Goal: Information Seeking & Learning: Learn about a topic

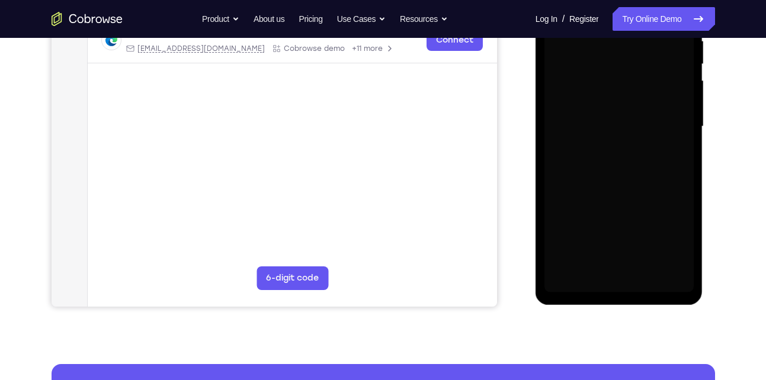
scroll to position [243, 0]
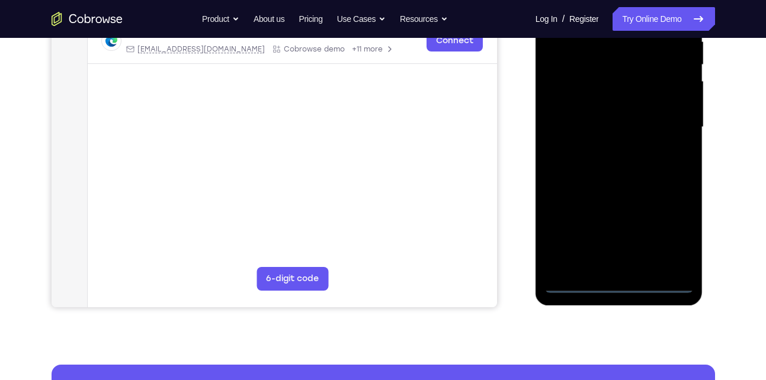
click at [621, 277] on div at bounding box center [618, 128] width 149 height 332
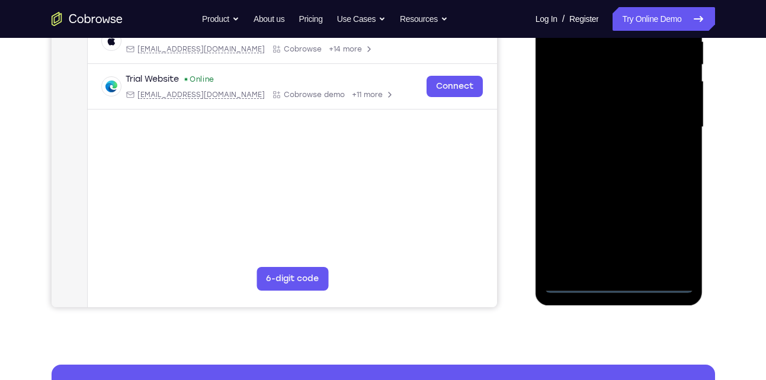
click at [621, 284] on div at bounding box center [618, 128] width 149 height 332
click at [663, 232] on div at bounding box center [618, 128] width 149 height 332
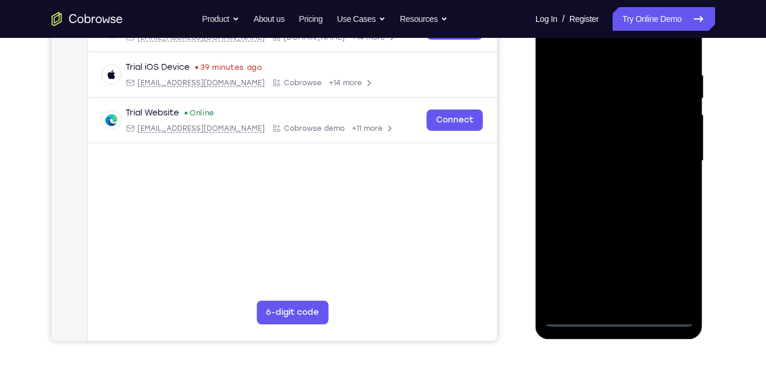
scroll to position [208, 0]
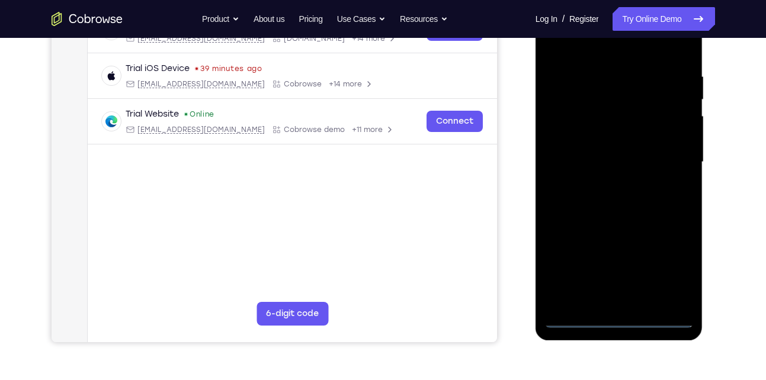
click at [583, 54] on div at bounding box center [618, 162] width 149 height 332
click at [663, 156] on div at bounding box center [618, 162] width 149 height 332
click at [600, 184] on div at bounding box center [618, 162] width 149 height 332
click at [590, 148] on div at bounding box center [618, 162] width 149 height 332
click at [588, 139] on div at bounding box center [618, 162] width 149 height 332
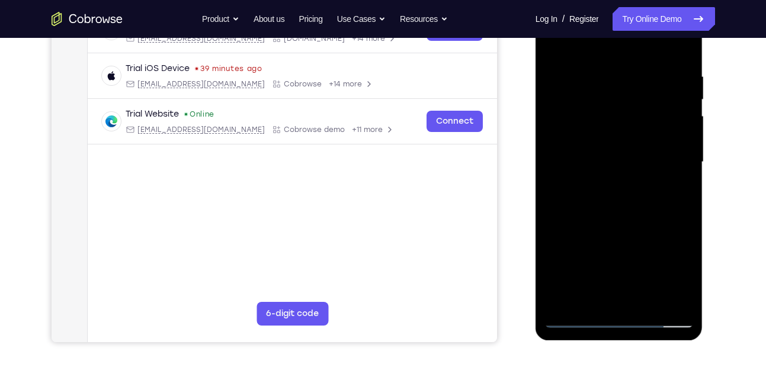
click at [679, 137] on div at bounding box center [618, 162] width 149 height 332
click at [636, 161] on div at bounding box center [618, 162] width 149 height 332
click at [680, 63] on div at bounding box center [618, 162] width 149 height 332
click at [598, 68] on div at bounding box center [618, 162] width 149 height 332
click at [671, 184] on div at bounding box center [618, 162] width 149 height 332
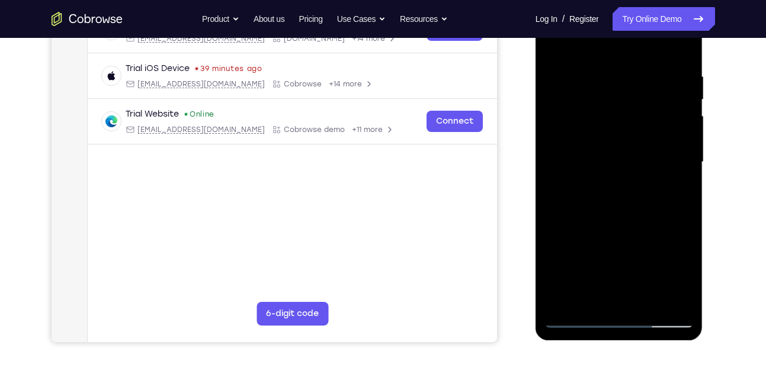
drag, startPoint x: 630, startPoint y: 51, endPoint x: 654, endPoint y: -13, distance: 68.6
click at [654, 0] on html "Online web based iOS Simulators and Android Emulators. Run iPhone, iPad, Mobile…" at bounding box center [619, 165] width 169 height 355
click at [672, 137] on div at bounding box center [618, 162] width 149 height 332
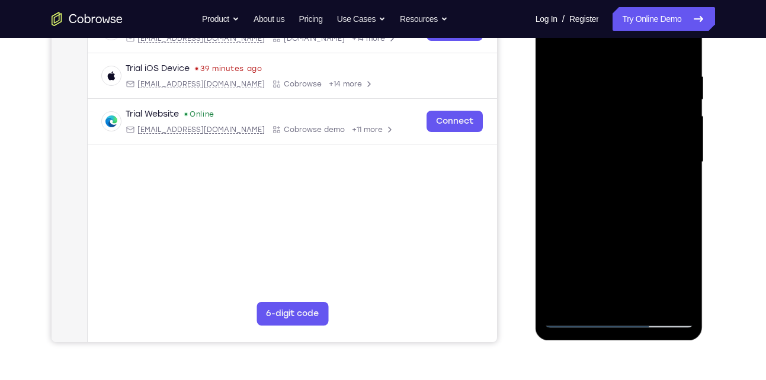
click at [672, 137] on div at bounding box center [618, 162] width 149 height 332
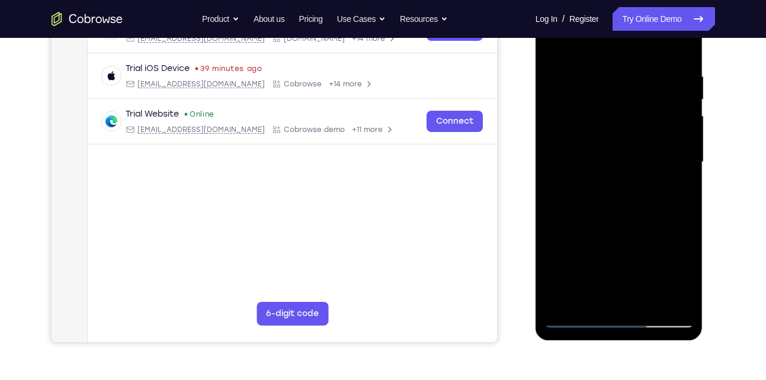
click at [672, 137] on div at bounding box center [618, 162] width 149 height 332
click at [556, 133] on div at bounding box center [618, 162] width 149 height 332
click at [575, 168] on div at bounding box center [618, 162] width 149 height 332
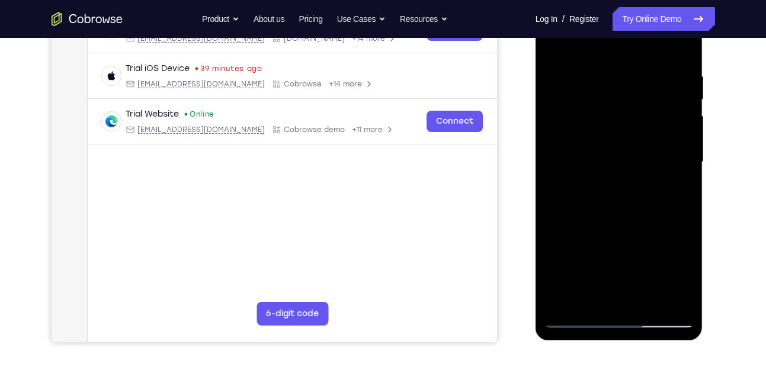
click at [563, 163] on div at bounding box center [618, 162] width 149 height 332
click at [677, 129] on div at bounding box center [618, 162] width 149 height 332
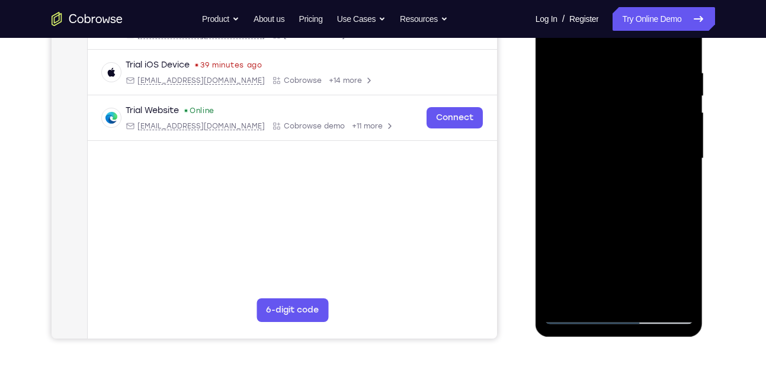
scroll to position [213, 0]
click at [676, 129] on div at bounding box center [618, 158] width 149 height 332
click at [682, 129] on div at bounding box center [618, 158] width 149 height 332
click at [689, 130] on div at bounding box center [618, 158] width 149 height 332
click at [682, 152] on div at bounding box center [618, 158] width 149 height 332
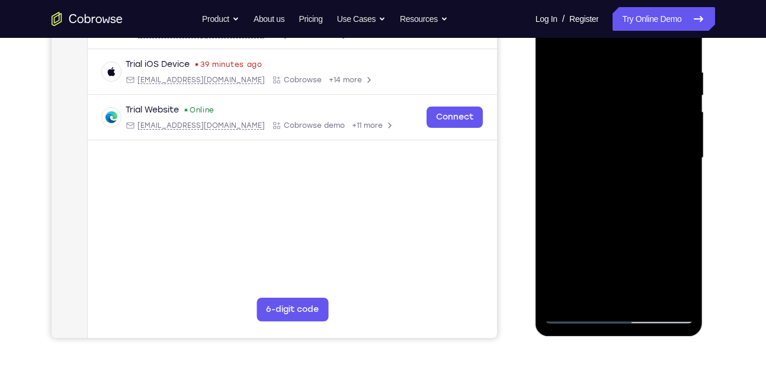
click at [682, 46] on div at bounding box center [618, 158] width 149 height 332
click at [562, 299] on div at bounding box center [618, 158] width 149 height 332
click at [651, 297] on div at bounding box center [618, 158] width 149 height 332
click at [649, 227] on div at bounding box center [618, 158] width 149 height 332
click at [552, 38] on div at bounding box center [618, 158] width 149 height 332
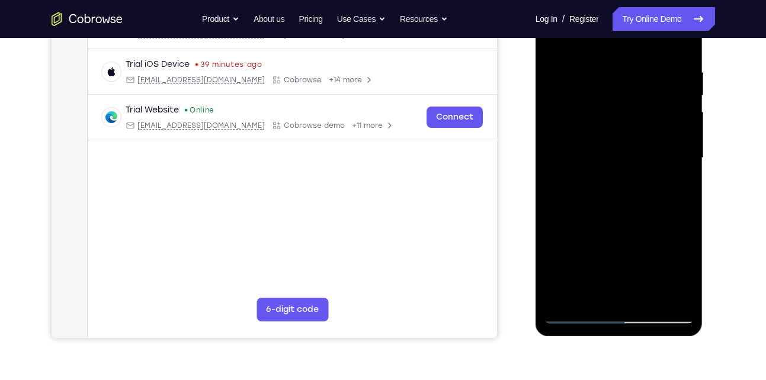
drag, startPoint x: 660, startPoint y: 72, endPoint x: 525, endPoint y: 73, distance: 134.5
click at [535, 73] on html "Online web based iOS Simulators and Android Emulators. Run iPhone, iPad, Mobile…" at bounding box center [619, 160] width 169 height 355
drag, startPoint x: 675, startPoint y: 68, endPoint x: 607, endPoint y: 57, distance: 68.4
click at [607, 57] on div at bounding box center [618, 158] width 149 height 332
drag, startPoint x: 655, startPoint y: 63, endPoint x: 554, endPoint y: 63, distance: 100.7
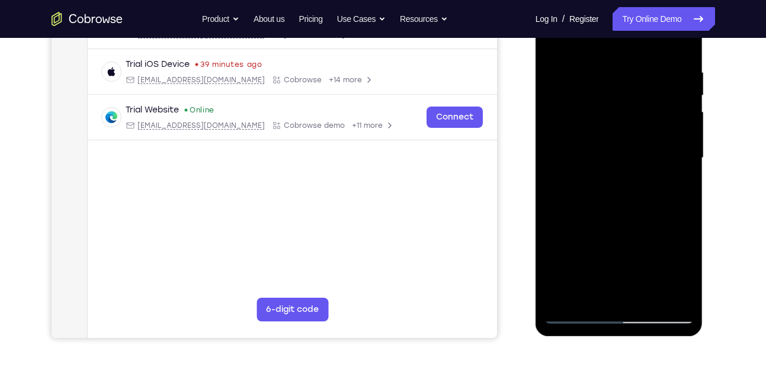
click at [554, 63] on div at bounding box center [618, 158] width 149 height 332
click at [580, 62] on div at bounding box center [618, 158] width 149 height 332
click at [686, 112] on div at bounding box center [618, 158] width 149 height 332
click at [681, 115] on div at bounding box center [618, 158] width 149 height 332
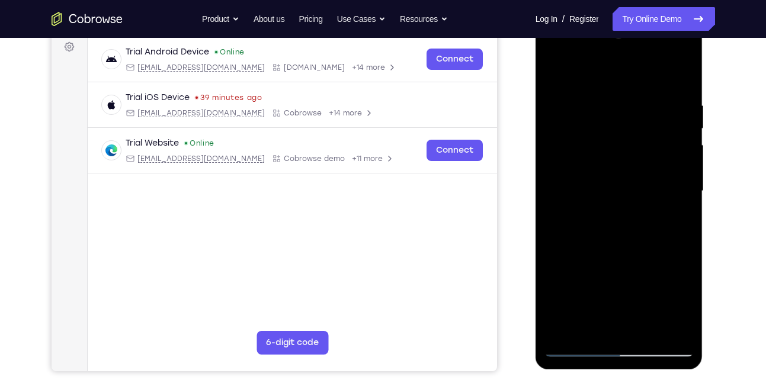
scroll to position [179, 0]
click at [661, 152] on div at bounding box center [618, 192] width 149 height 332
click at [676, 149] on div at bounding box center [618, 192] width 149 height 332
click at [677, 149] on div at bounding box center [618, 192] width 149 height 332
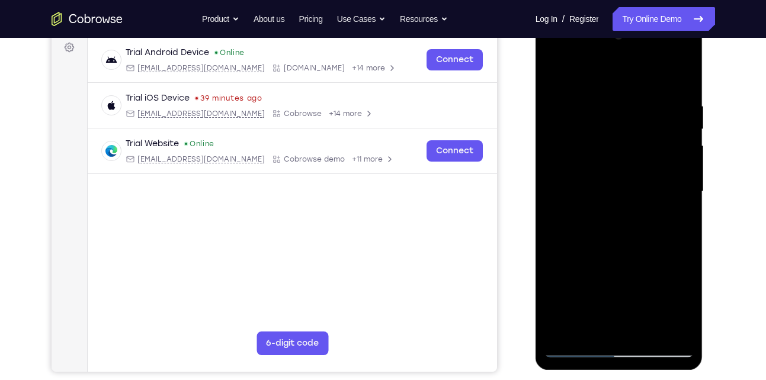
click at [677, 149] on div at bounding box center [618, 192] width 149 height 332
click at [551, 155] on div at bounding box center [618, 192] width 149 height 332
click at [660, 152] on div at bounding box center [618, 192] width 149 height 332
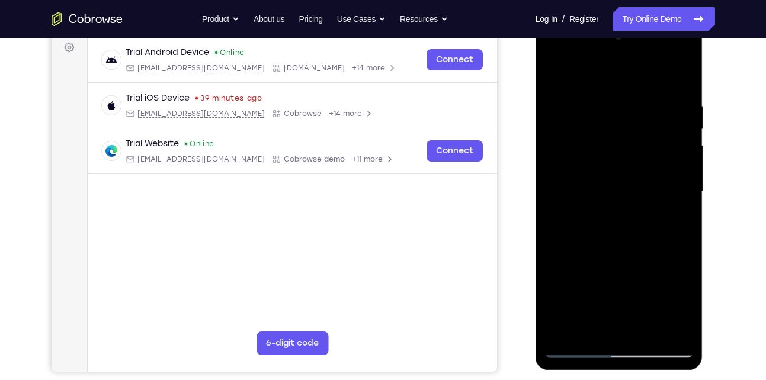
click at [660, 152] on div at bounding box center [618, 192] width 149 height 332
click at [668, 149] on div at bounding box center [618, 192] width 149 height 332
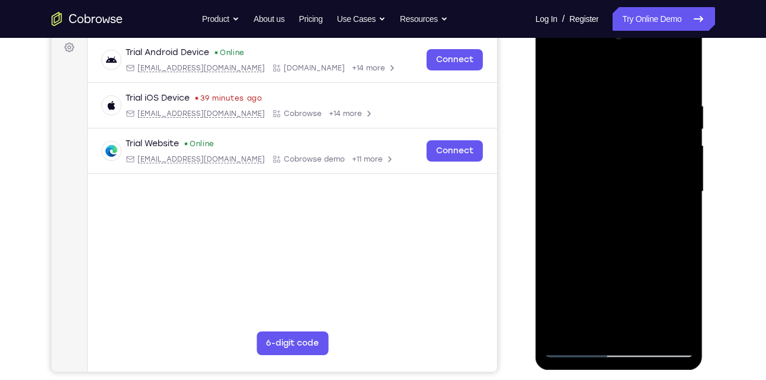
click at [668, 149] on div at bounding box center [618, 192] width 149 height 332
click at [676, 145] on div at bounding box center [618, 192] width 149 height 332
click at [678, 145] on div at bounding box center [618, 192] width 149 height 332
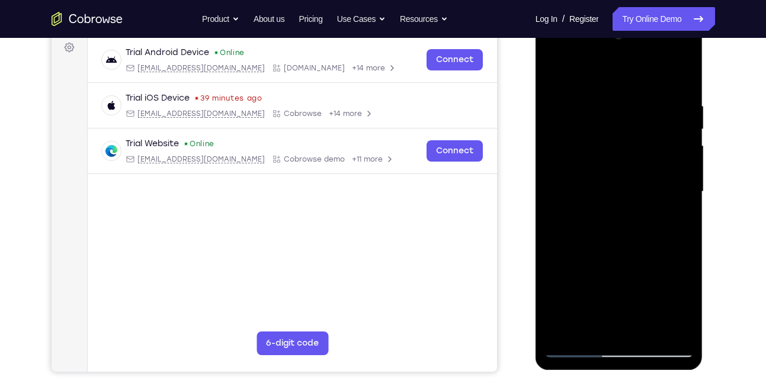
click at [678, 145] on div at bounding box center [618, 192] width 149 height 332
click at [679, 148] on div at bounding box center [618, 192] width 149 height 332
click at [681, 80] on div at bounding box center [618, 192] width 149 height 332
click at [557, 329] on div at bounding box center [618, 192] width 149 height 332
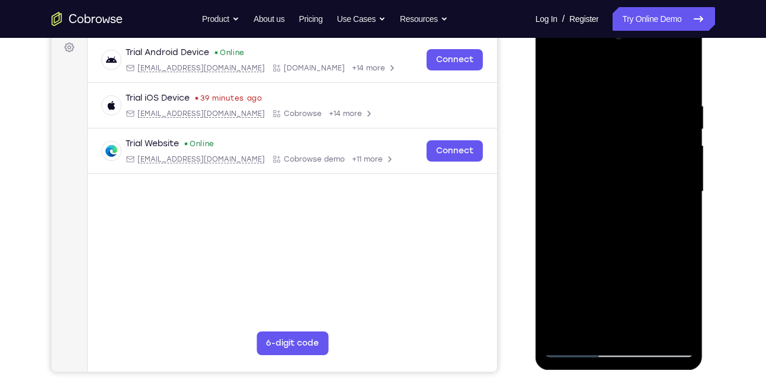
click at [557, 329] on div at bounding box center [618, 192] width 149 height 332
click at [567, 73] on div at bounding box center [618, 192] width 149 height 332
drag, startPoint x: 626, startPoint y: 72, endPoint x: 647, endPoint y: 358, distance: 286.3
click at [647, 358] on div at bounding box center [619, 193] width 168 height 353
click at [598, 97] on div at bounding box center [618, 192] width 149 height 332
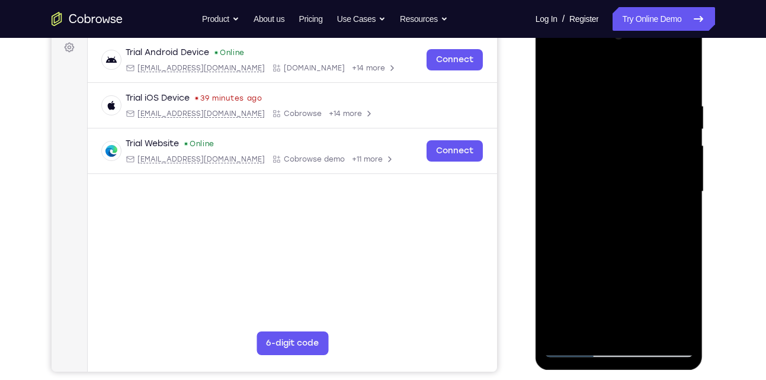
click at [678, 240] on div at bounding box center [618, 192] width 149 height 332
drag, startPoint x: 678, startPoint y: 240, endPoint x: 567, endPoint y: 233, distance: 111.0
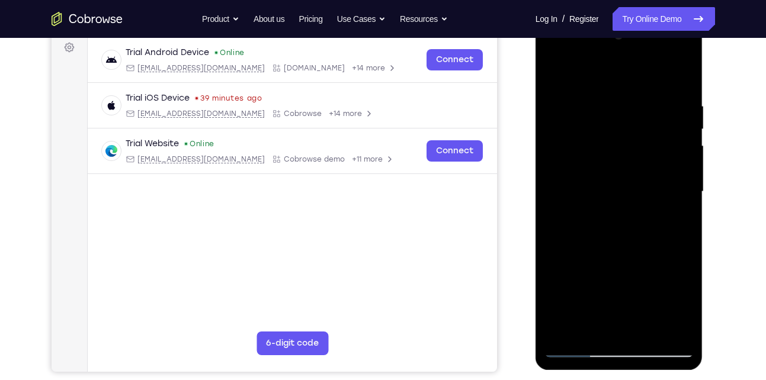
click at [567, 233] on div at bounding box center [618, 192] width 149 height 332
click at [662, 216] on div at bounding box center [618, 192] width 149 height 332
click at [663, 224] on div at bounding box center [618, 192] width 149 height 332
click at [660, 223] on div at bounding box center [618, 192] width 149 height 332
click at [681, 75] on div at bounding box center [618, 192] width 149 height 332
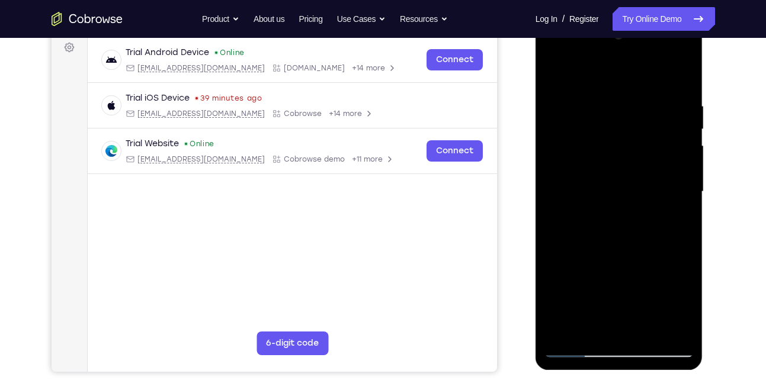
click at [681, 70] on div at bounding box center [618, 192] width 149 height 332
click at [550, 75] on div at bounding box center [618, 192] width 149 height 332
click at [672, 329] on div at bounding box center [618, 192] width 149 height 332
click at [550, 69] on div at bounding box center [618, 192] width 149 height 332
click at [634, 273] on div at bounding box center [618, 192] width 149 height 332
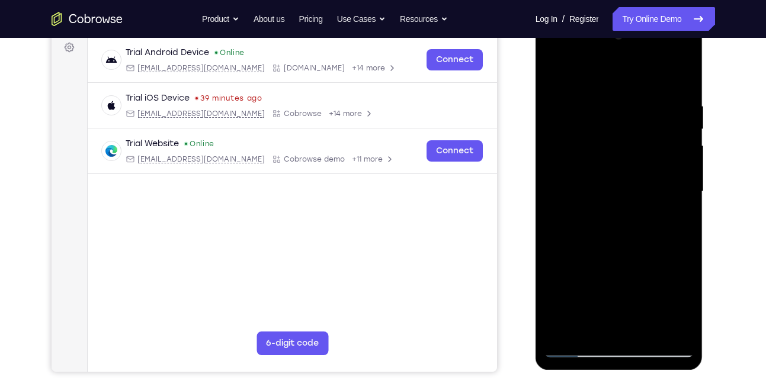
click at [554, 73] on div at bounding box center [618, 192] width 149 height 332
click at [622, 264] on div at bounding box center [618, 192] width 149 height 332
click at [674, 91] on div at bounding box center [618, 192] width 149 height 332
click at [641, 271] on div at bounding box center [618, 192] width 149 height 332
click at [599, 272] on div at bounding box center [618, 192] width 149 height 332
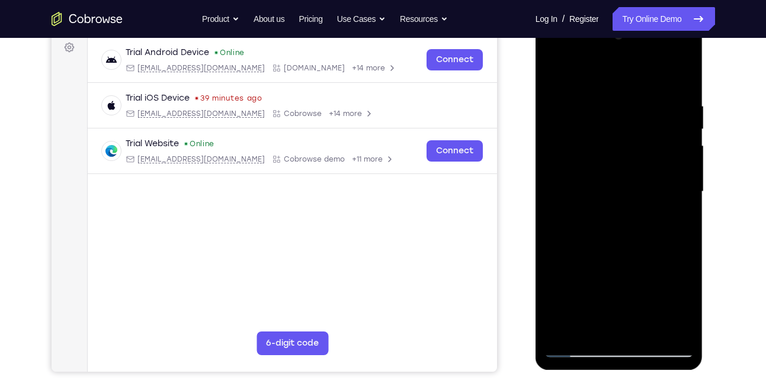
click at [611, 269] on div at bounding box center [618, 192] width 149 height 332
click at [622, 330] on div at bounding box center [618, 192] width 149 height 332
click at [685, 243] on div at bounding box center [618, 192] width 149 height 332
drag, startPoint x: 639, startPoint y: 271, endPoint x: 676, endPoint y: 160, distance: 117.4
click at [676, 160] on div at bounding box center [618, 192] width 149 height 332
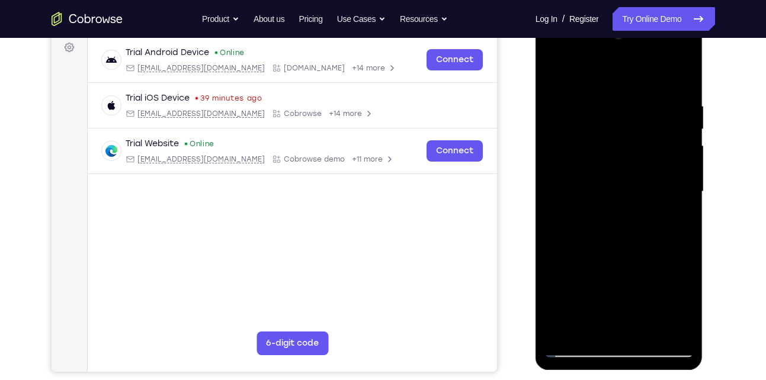
drag, startPoint x: 617, startPoint y: 248, endPoint x: 633, endPoint y: 114, distance: 134.7
click at [631, 117] on div at bounding box center [618, 192] width 149 height 332
click at [680, 227] on div at bounding box center [618, 192] width 149 height 332
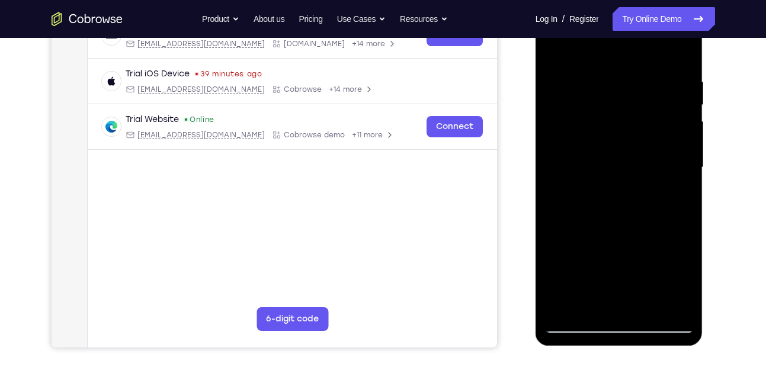
scroll to position [202, 0]
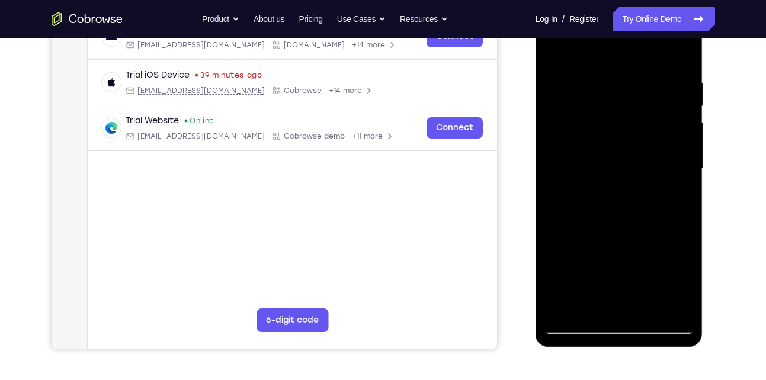
drag, startPoint x: 667, startPoint y: 271, endPoint x: 679, endPoint y: 72, distance: 200.0
drag, startPoint x: 679, startPoint y: 72, endPoint x: 545, endPoint y: 150, distance: 155.0
click at [545, 150] on div at bounding box center [618, 169] width 149 height 332
click at [628, 185] on div at bounding box center [618, 169] width 149 height 332
drag, startPoint x: 628, startPoint y: 185, endPoint x: 606, endPoint y: 60, distance: 126.9
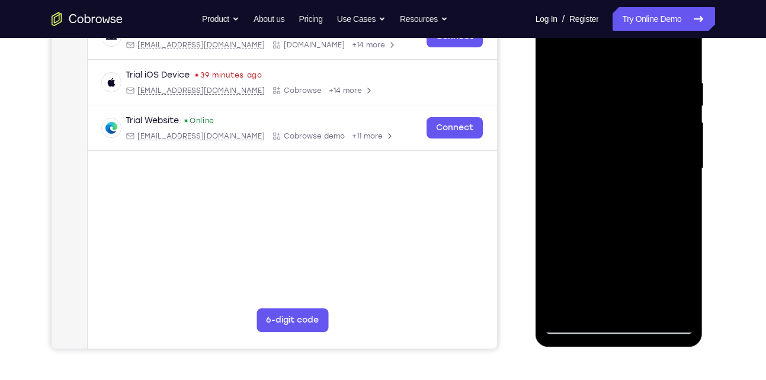
click at [606, 60] on div at bounding box center [618, 169] width 149 height 332
